Goal: Task Accomplishment & Management: Manage account settings

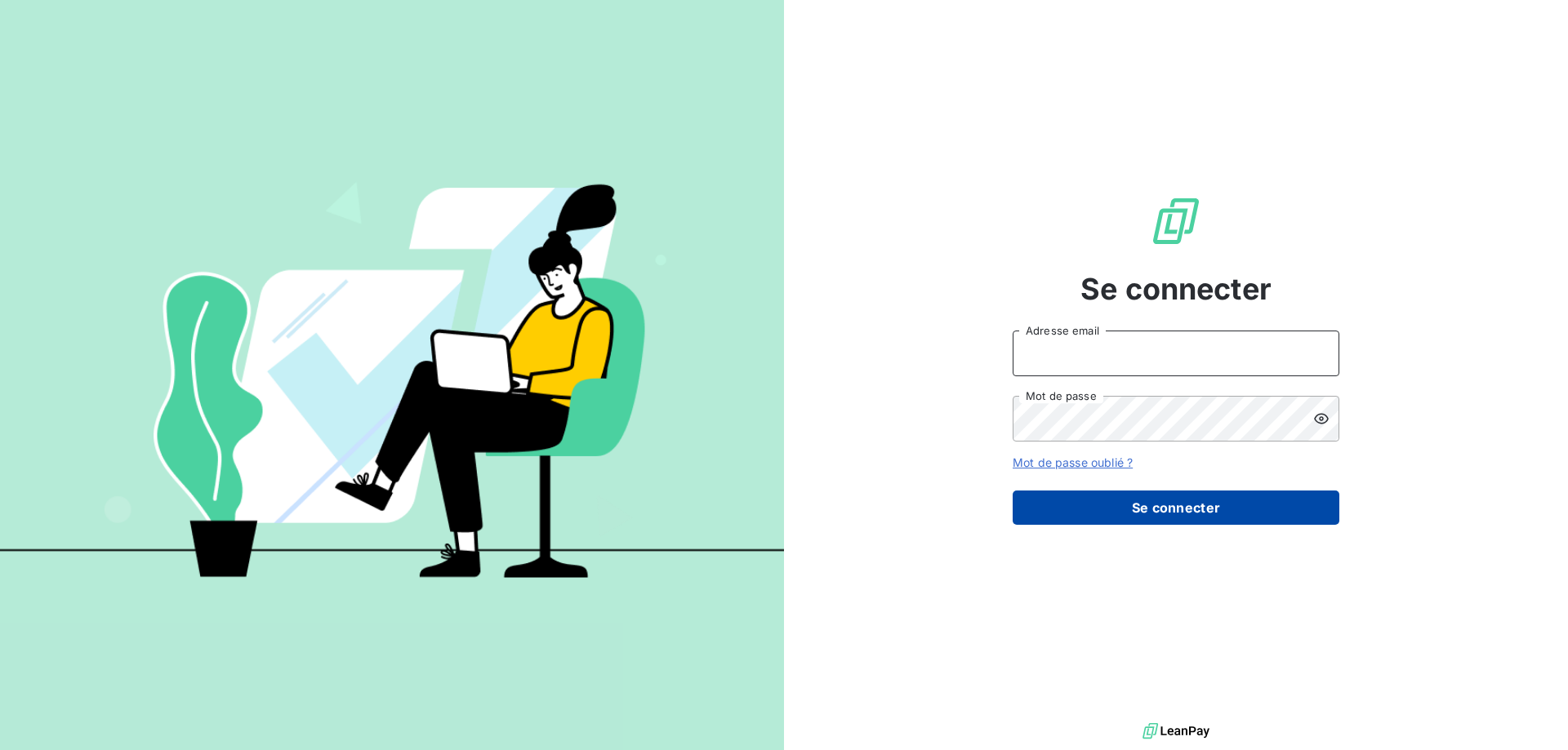
type input "[PERSON_NAME][EMAIL_ADDRESS][DOMAIN_NAME]"
click at [1194, 510] on button "Se connecter" at bounding box center [1175, 507] width 326 height 34
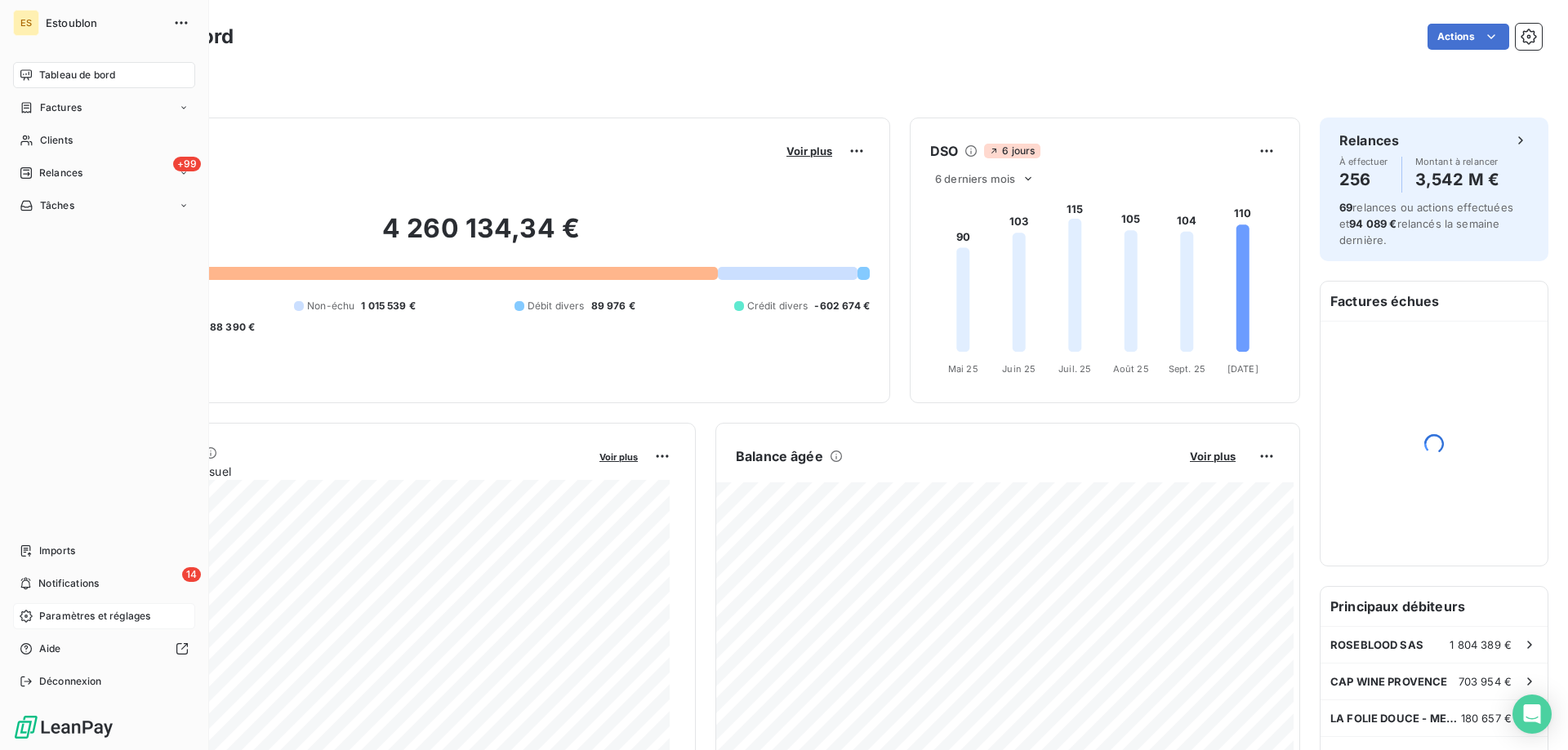
click at [29, 619] on icon at bounding box center [26, 616] width 13 height 13
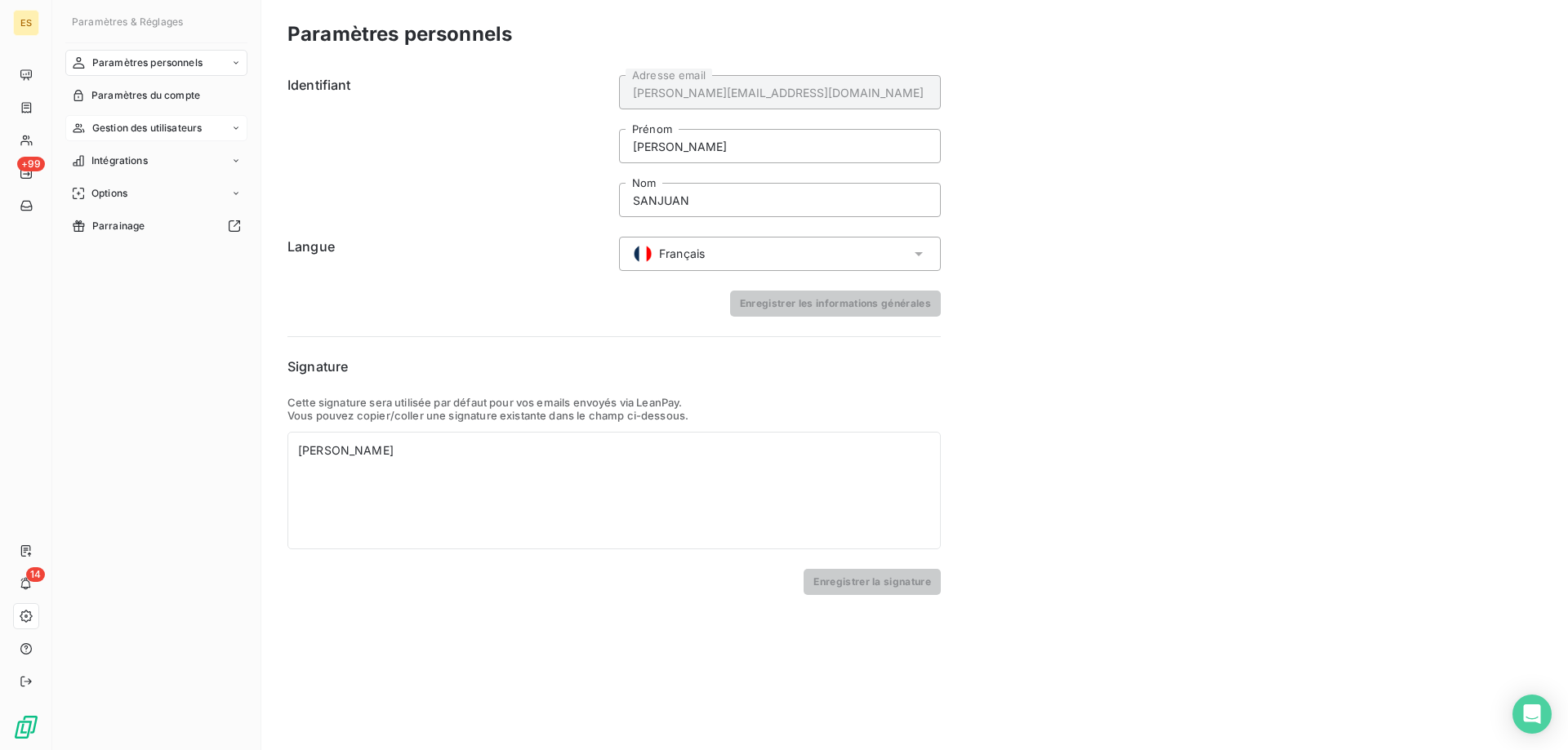
click at [196, 121] on span "Gestion des utilisateurs" at bounding box center [147, 128] width 111 height 15
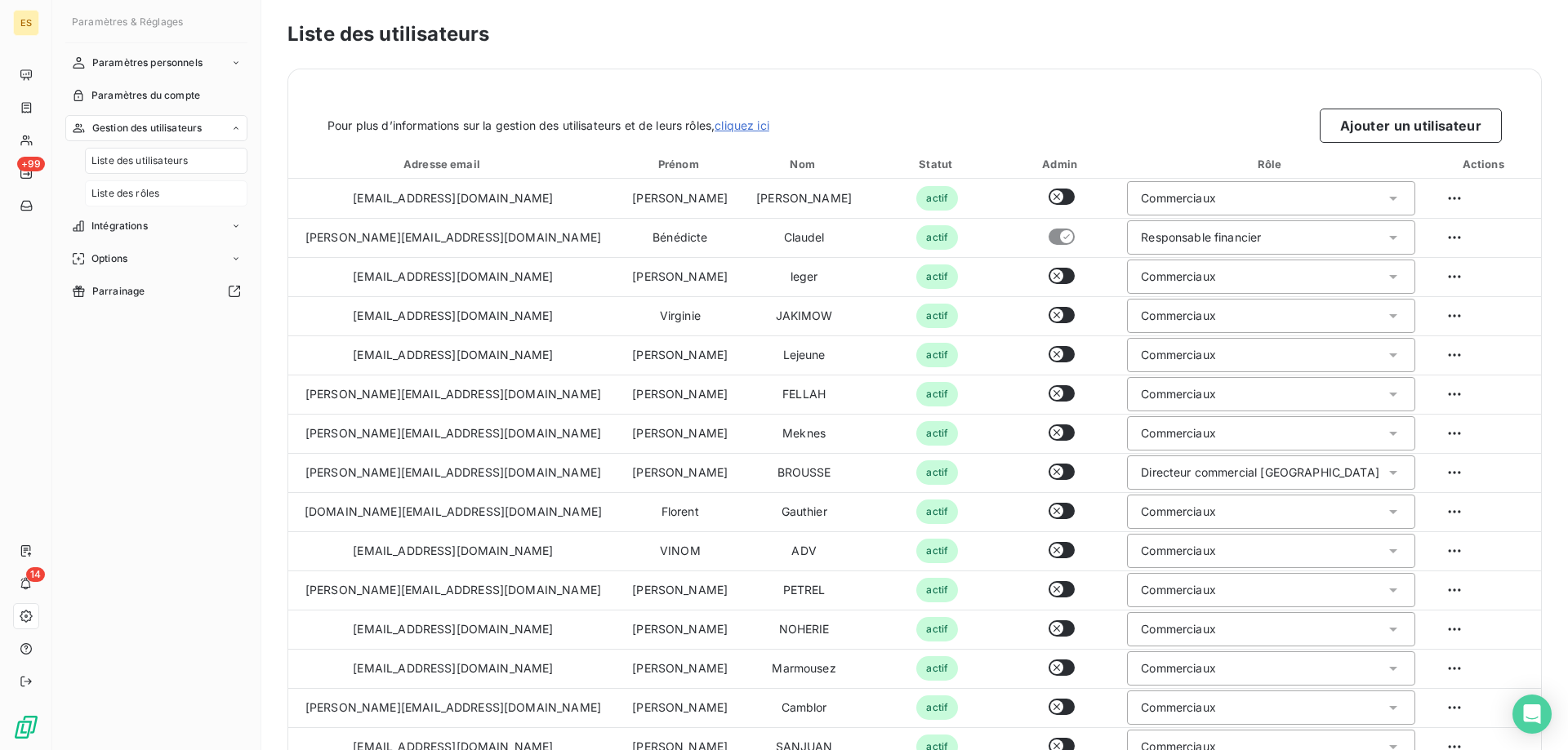
click at [162, 188] on div "Liste des rôles" at bounding box center [166, 193] width 162 height 26
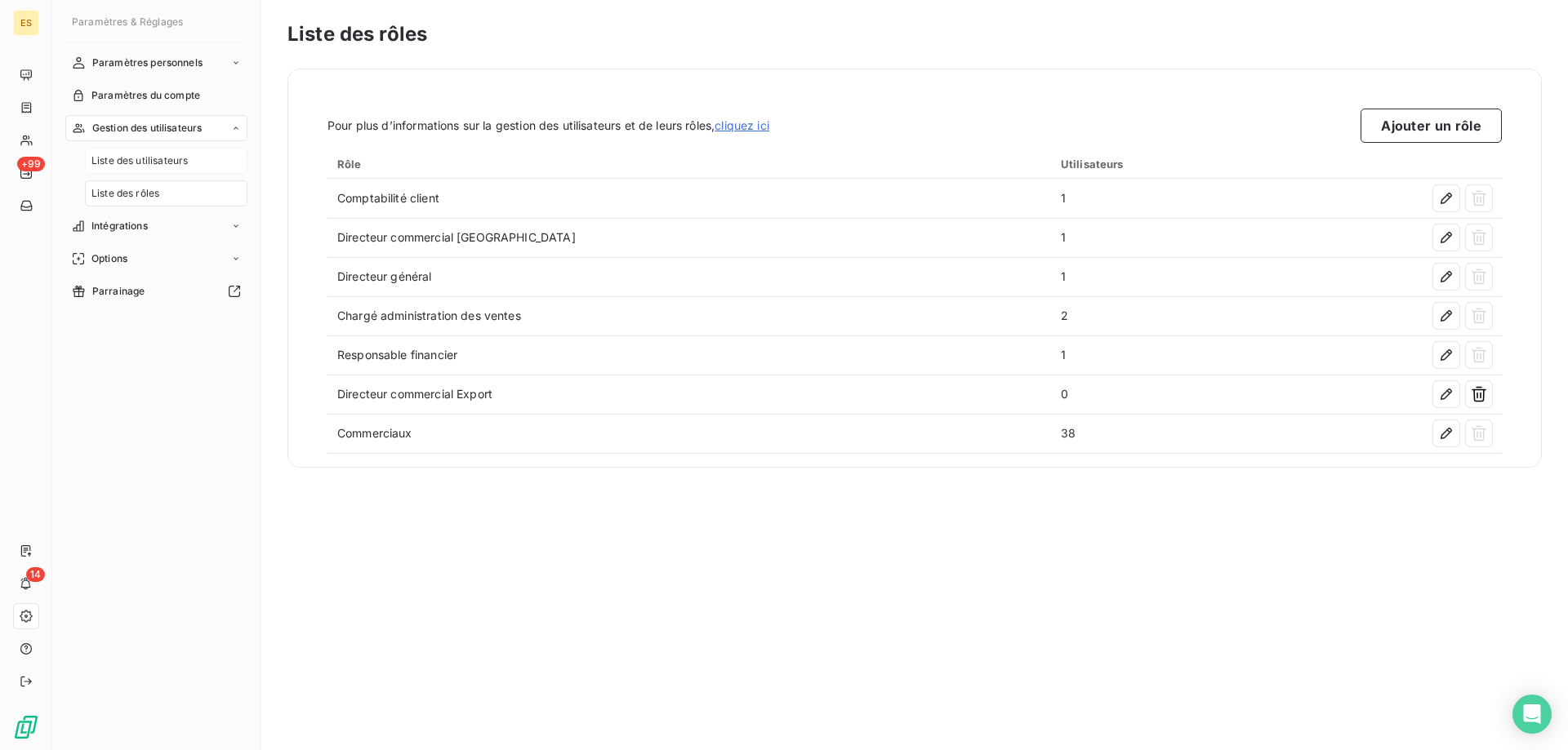
click at [172, 160] on span "Liste des utilisateurs" at bounding box center [139, 161] width 97 height 15
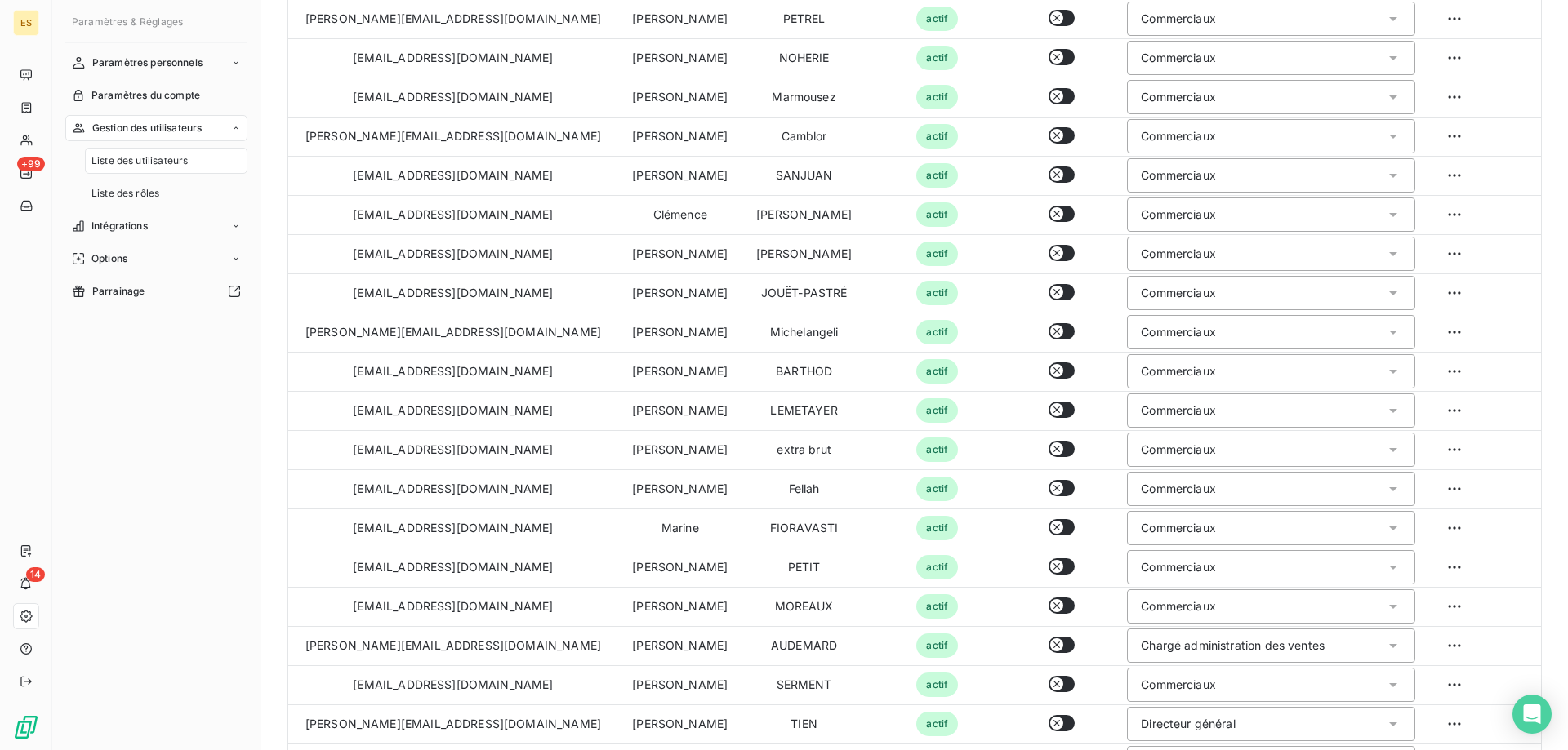
scroll to position [653, 0]
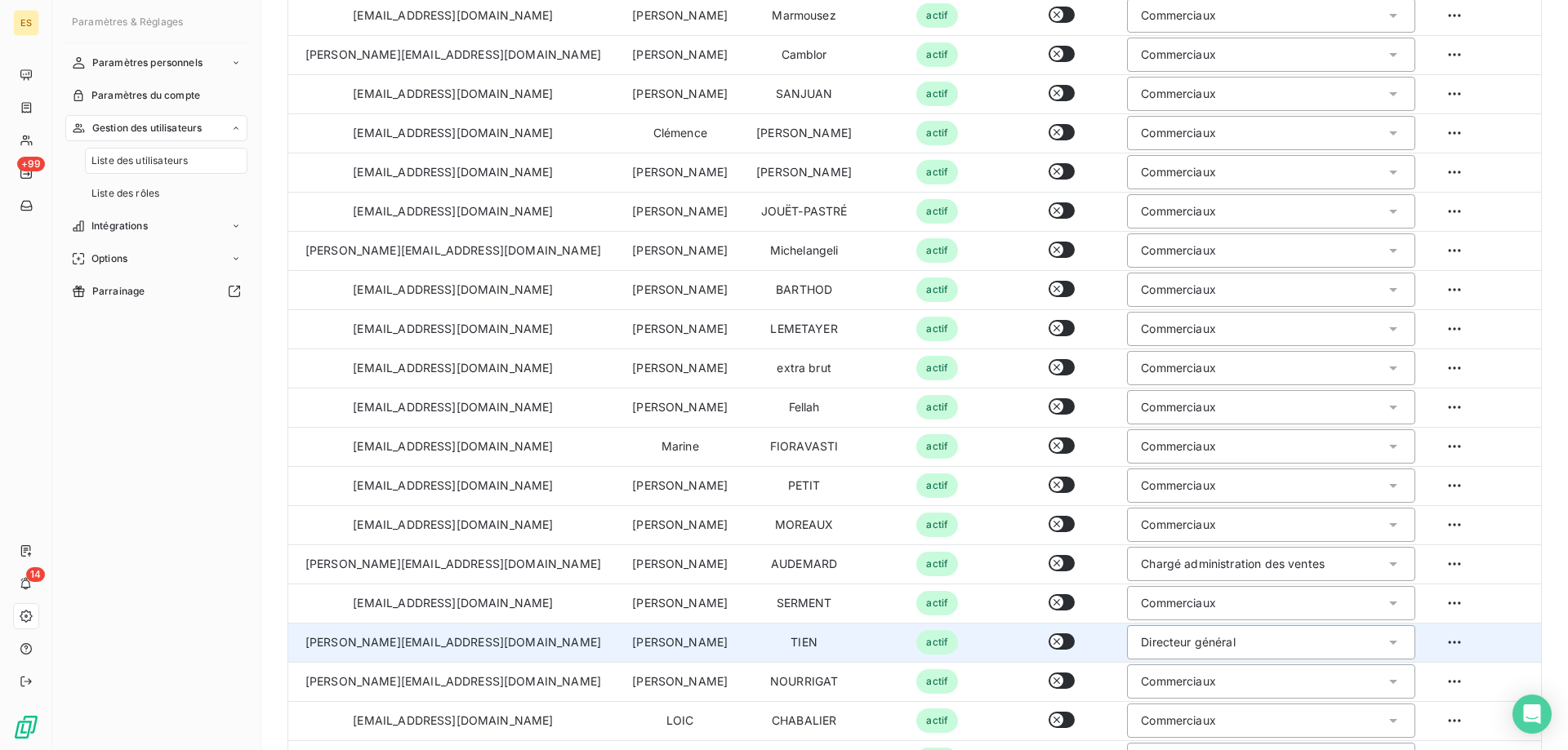
click at [1264, 644] on div "Directeur général" at bounding box center [1270, 641] width 289 height 34
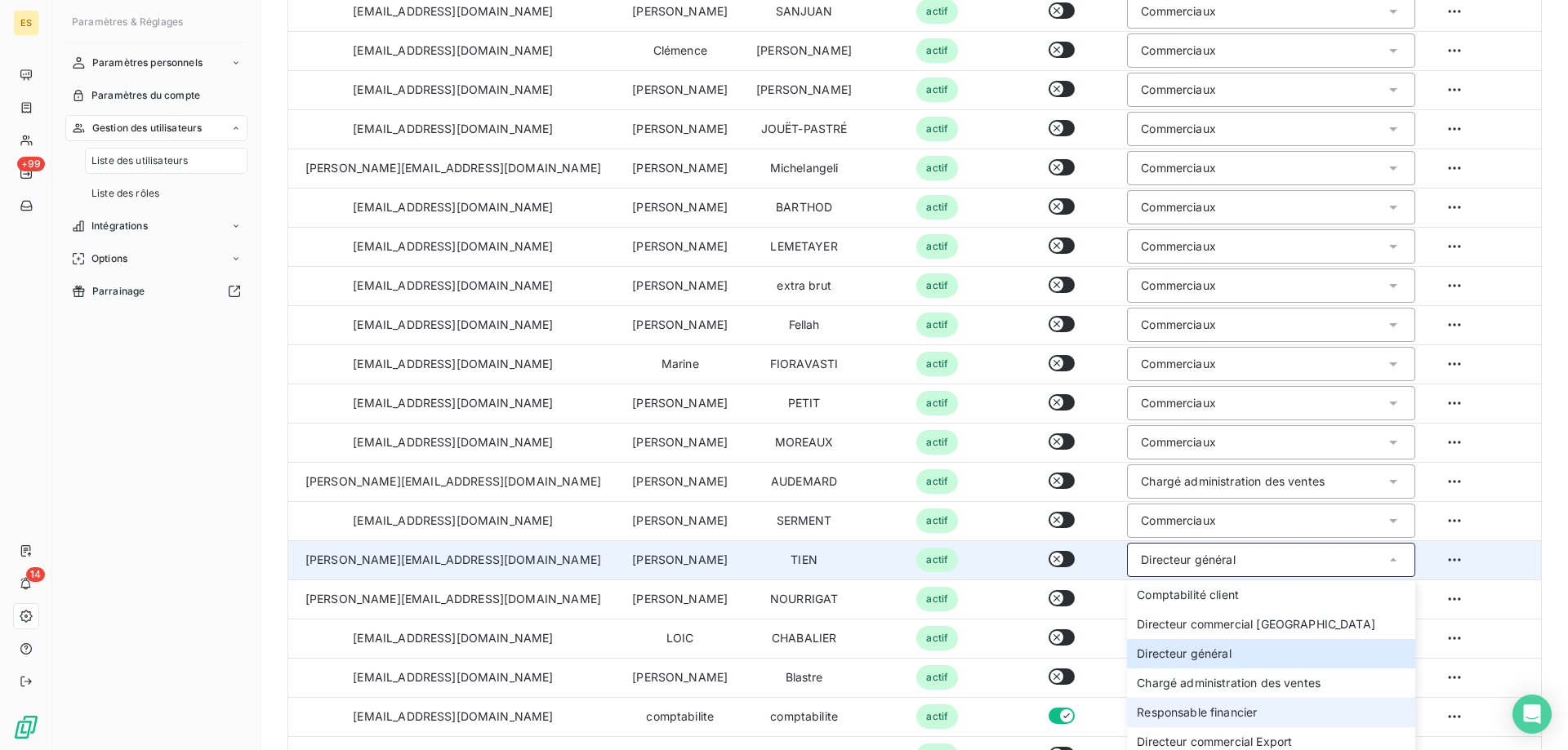
scroll to position [817, 0]
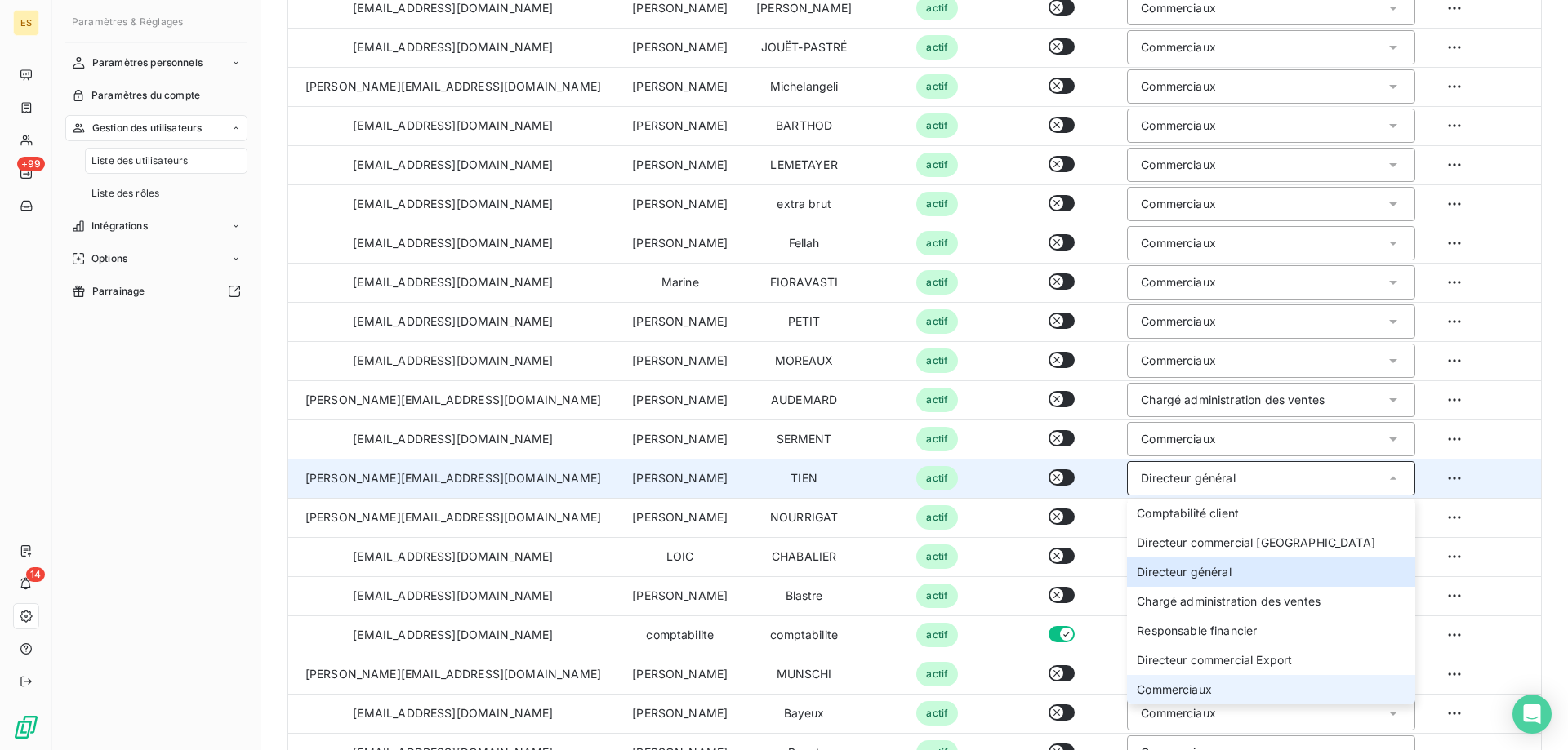
click at [1211, 693] on li "Commerciaux" at bounding box center [1270, 690] width 289 height 29
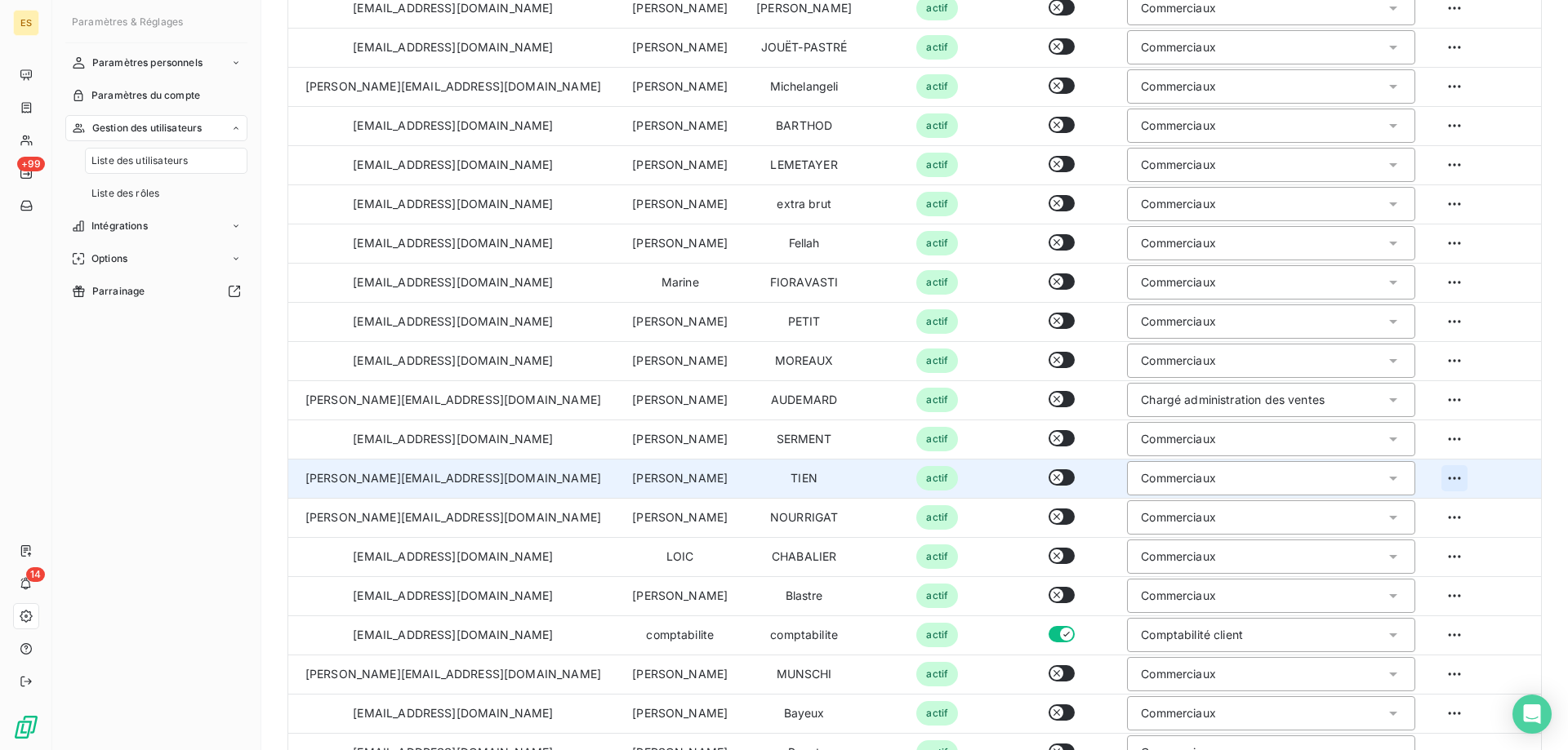
click at [1431, 475] on html "ES +99 14 Paramètres & Réglages Paramètres personnels Paramètres du compte Gest…" at bounding box center [784, 375] width 1568 height 750
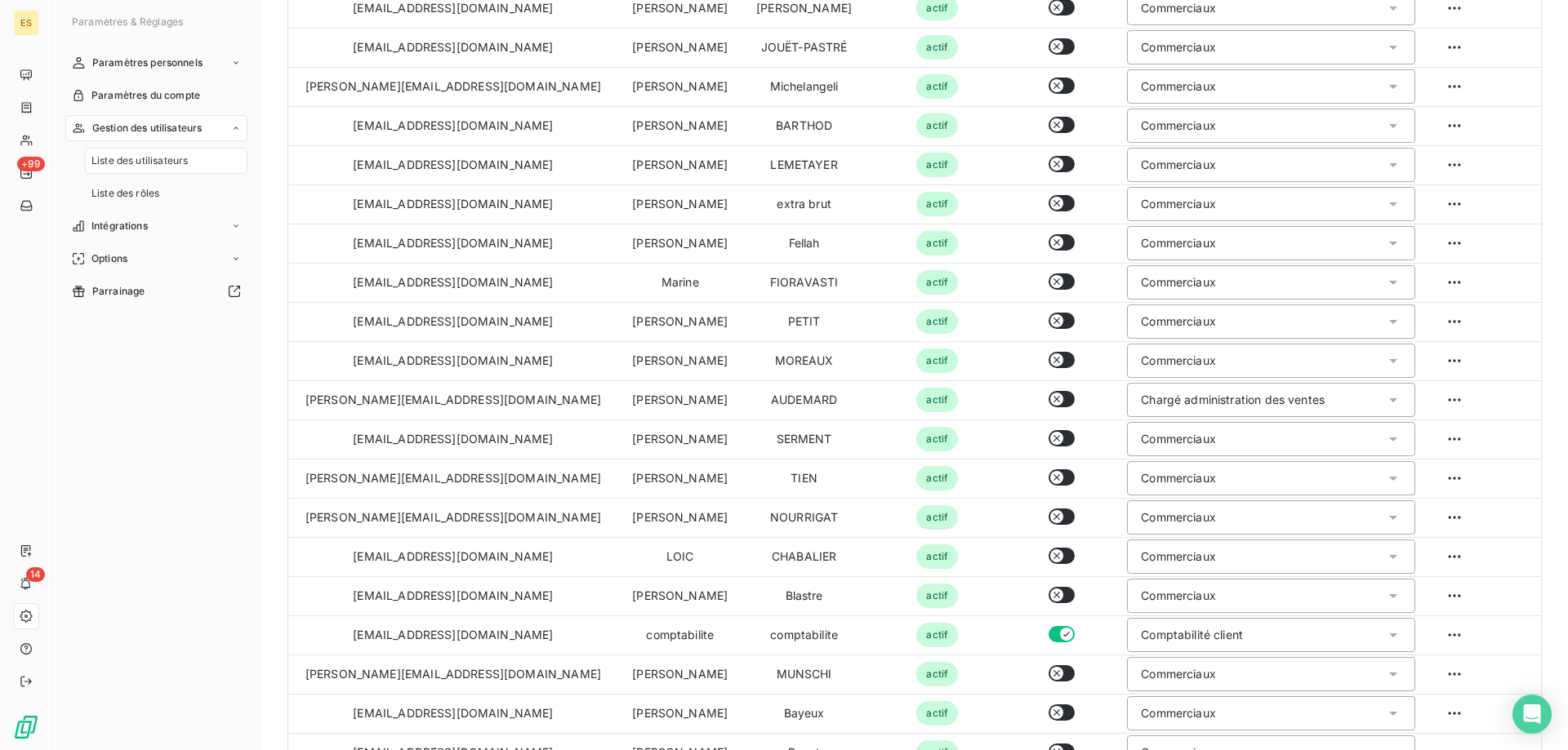
click at [1562, 411] on html "ES +99 14 Paramètres & Réglages Paramètres personnels Paramètres du compte Gest…" at bounding box center [784, 375] width 1568 height 750
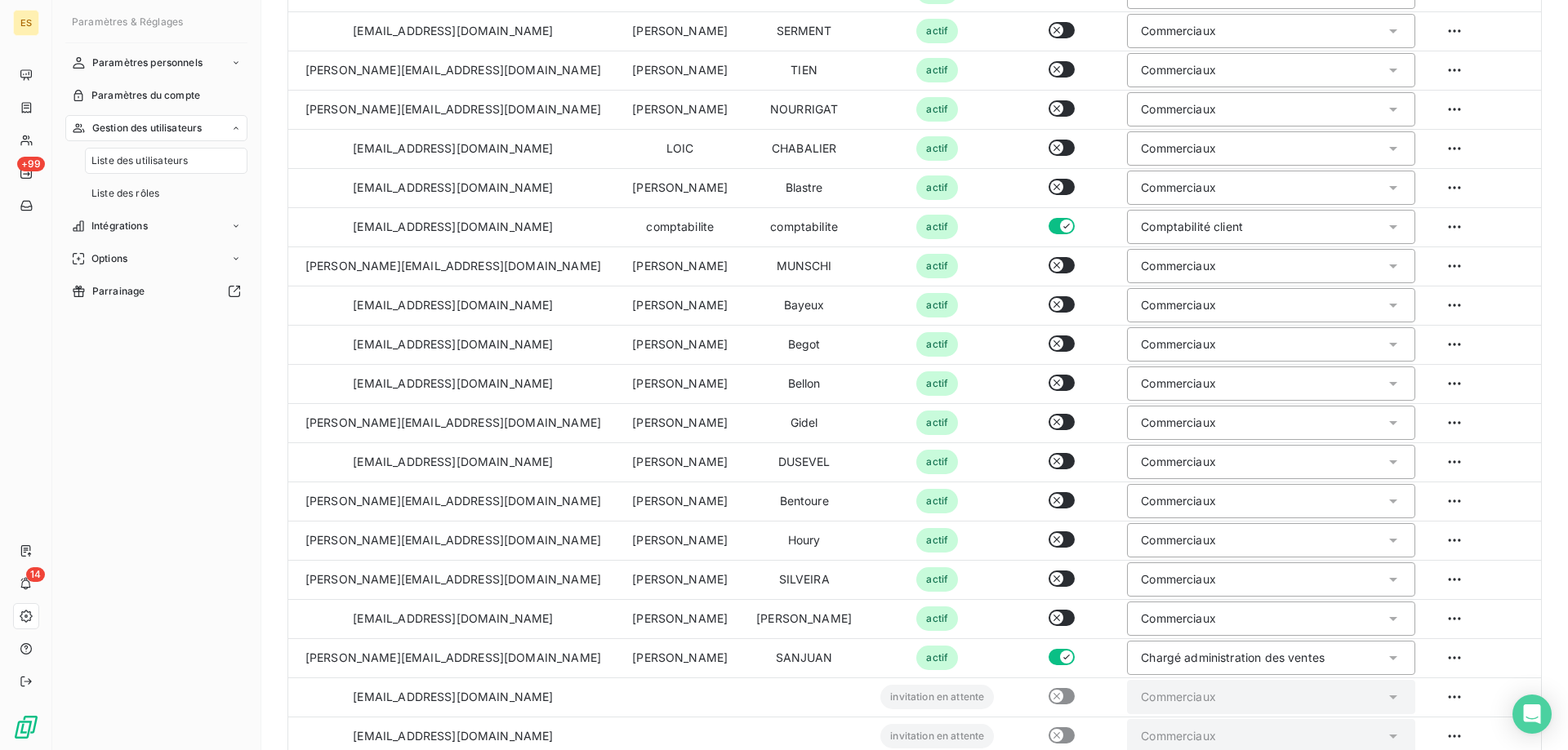
scroll to position [1470, 0]
